Goal: Task Accomplishment & Management: Manage account settings

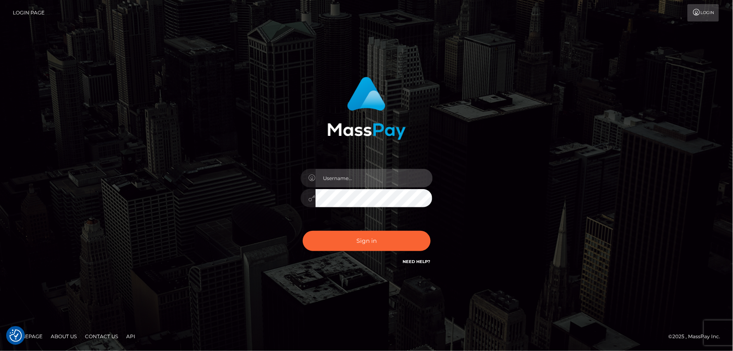
click at [341, 177] on input "text" at bounding box center [374, 178] width 117 height 19
type input "mdemassi"
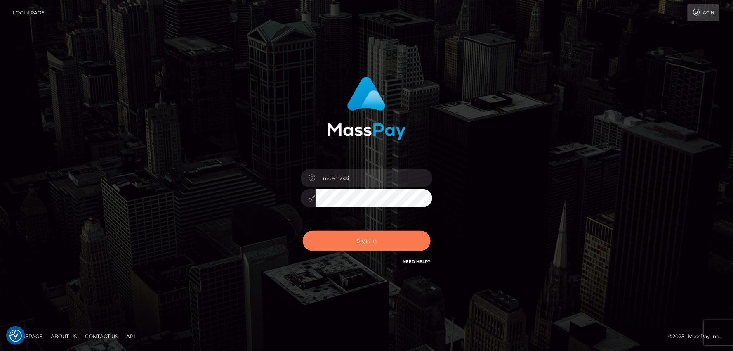
click at [372, 236] on button "Sign in" at bounding box center [367, 241] width 128 height 20
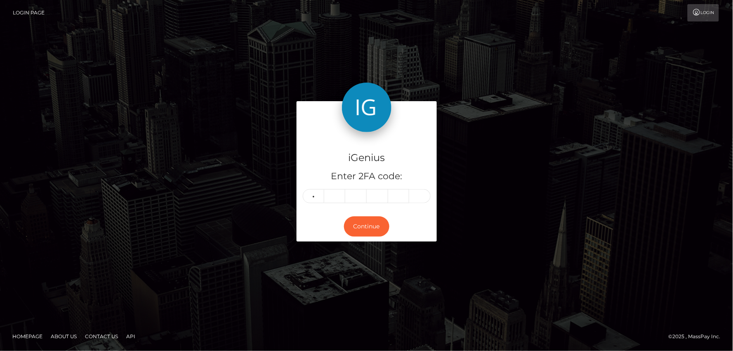
type input "9"
type input "1"
type input "6"
type input "2"
type input "0"
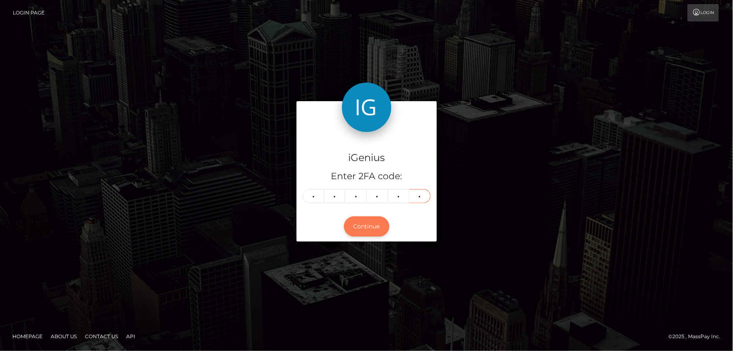
type input "1"
click at [362, 228] on button "Continue" at bounding box center [366, 226] width 45 height 20
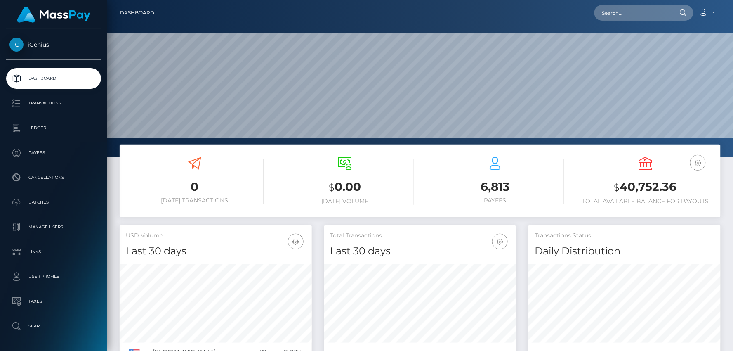
scroll to position [146, 192]
